Goal: Navigation & Orientation: Find specific page/section

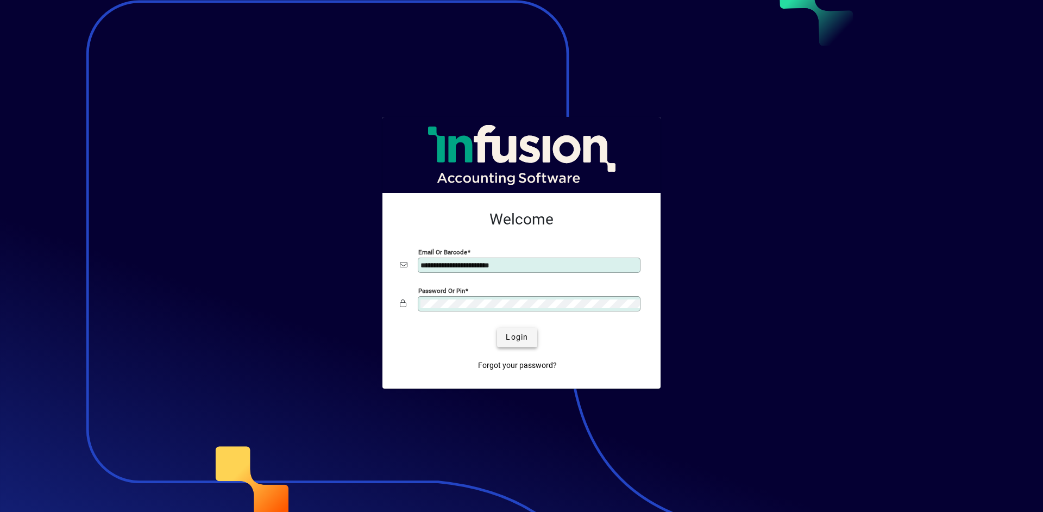
type input "**********"
click at [526, 339] on span "Login" at bounding box center [517, 336] width 22 height 11
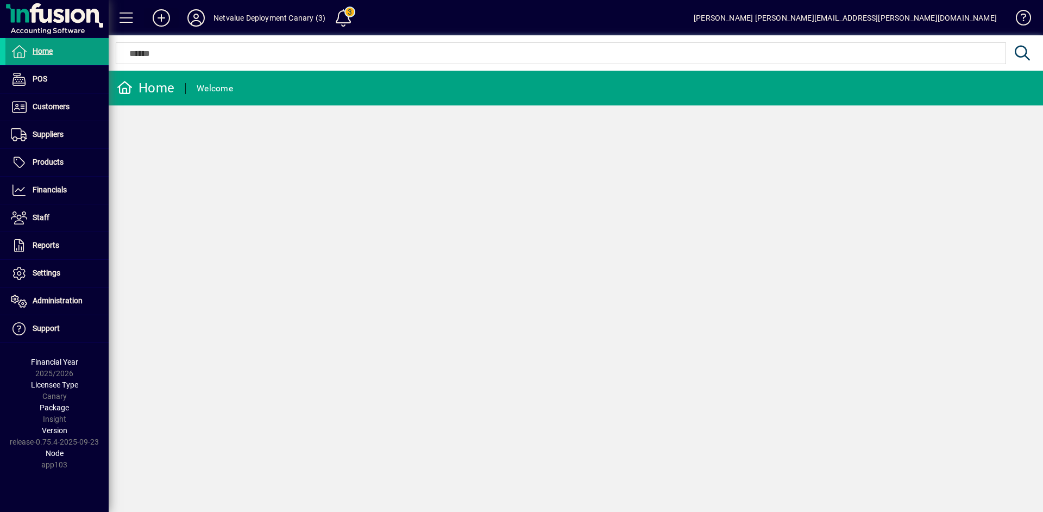
click at [173, 7] on span at bounding box center [161, 18] width 35 height 26
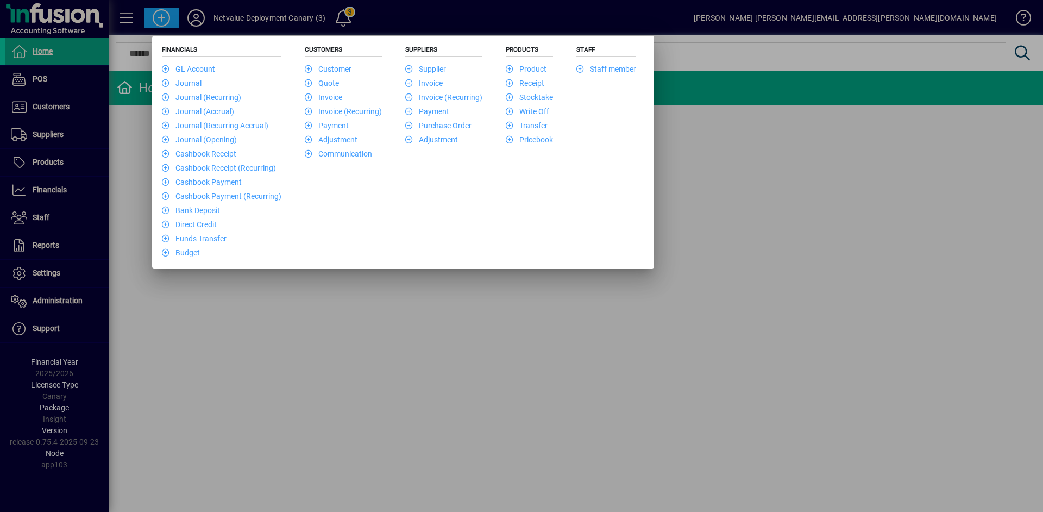
click at [508, 310] on div at bounding box center [521, 256] width 1043 height 512
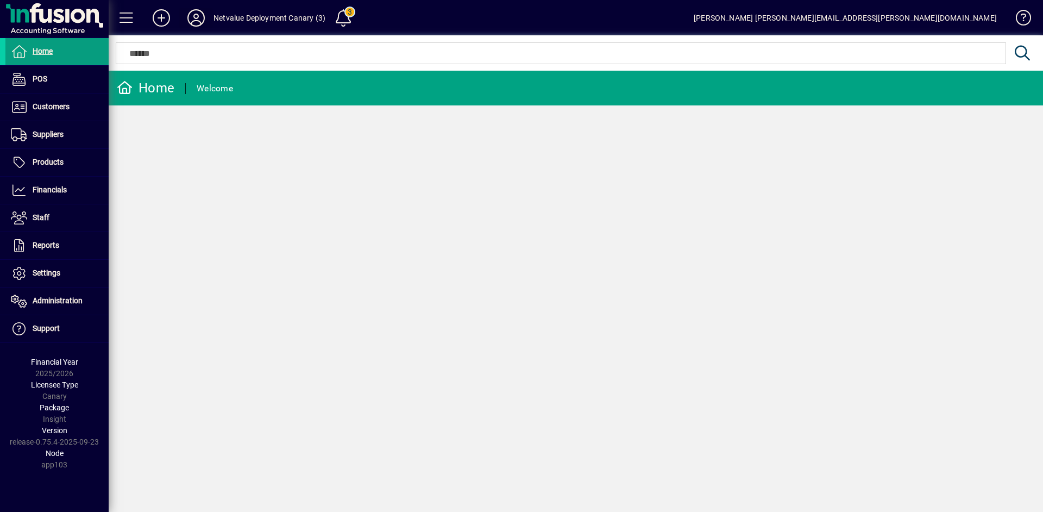
click at [203, 20] on icon at bounding box center [196, 17] width 22 height 17
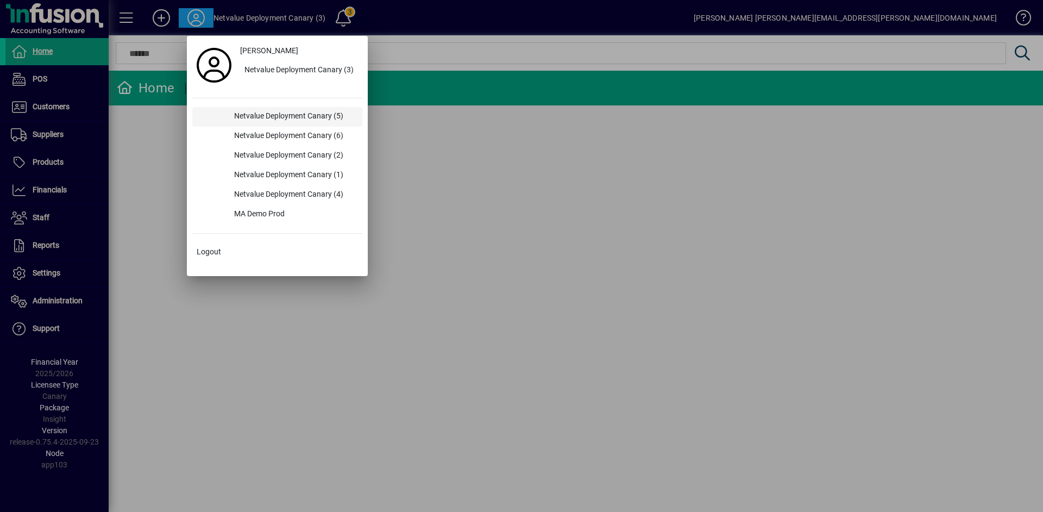
click at [278, 115] on div "Netvalue Deployment Canary (5)" at bounding box center [293, 117] width 137 height 20
